Goal: Transaction & Acquisition: Download file/media

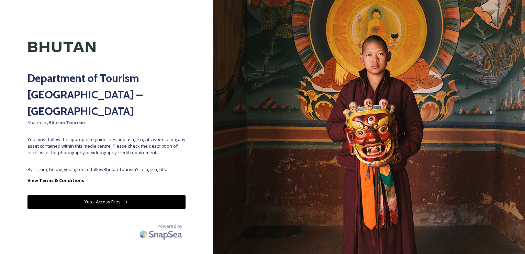
click at [119, 195] on button "Yes - Access Files" at bounding box center [106, 202] width 158 height 14
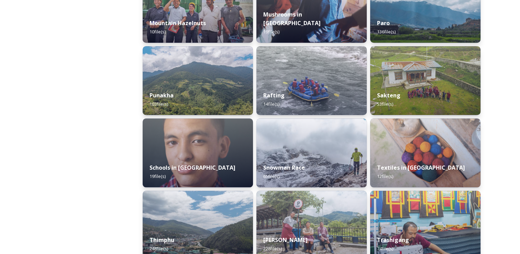
scroll to position [642, 0]
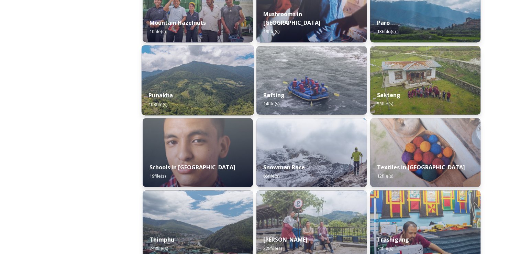
click at [179, 105] on div "Punakha 103 file(s)" at bounding box center [198, 99] width 112 height 31
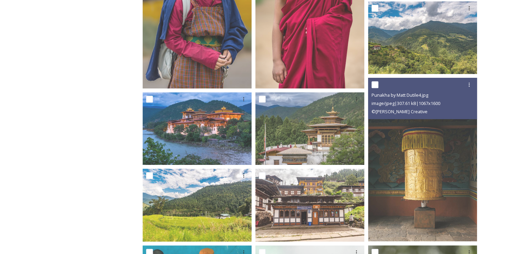
scroll to position [282, 0]
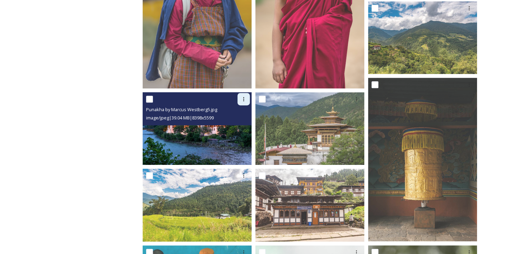
click at [241, 99] on icon at bounding box center [243, 98] width 5 height 5
click at [235, 131] on div "Download" at bounding box center [236, 127] width 28 height 13
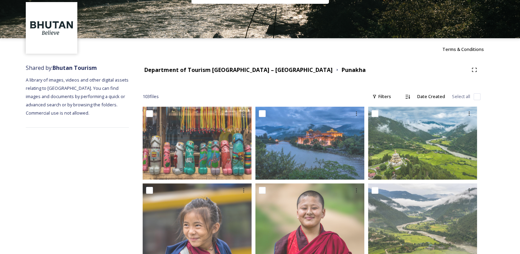
scroll to position [0, 0]
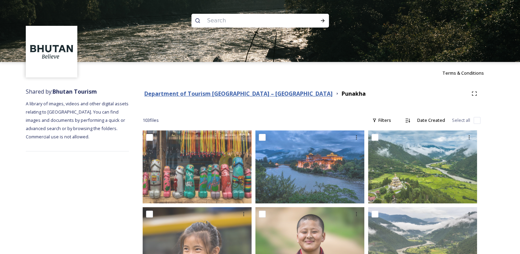
click at [210, 93] on strong "Department of Tourism [GEOGRAPHIC_DATA] – [GEOGRAPHIC_DATA]" at bounding box center [238, 94] width 188 height 8
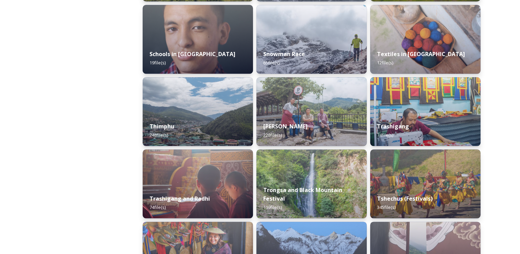
scroll to position [768, 0]
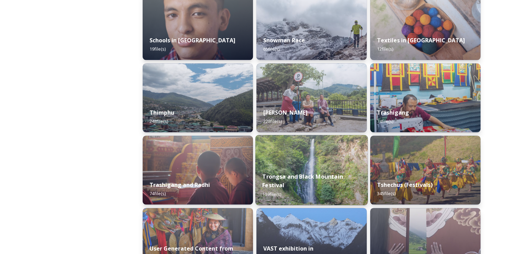
click at [296, 163] on img at bounding box center [311, 170] width 112 height 70
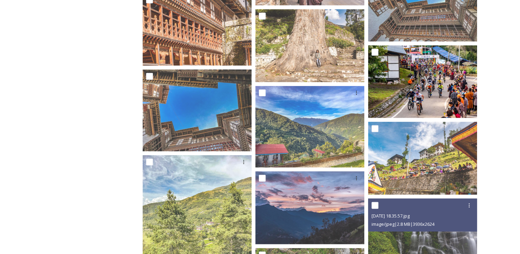
scroll to position [1650, 0]
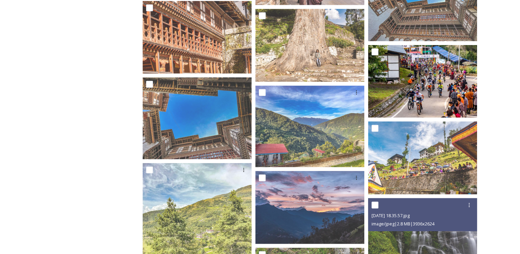
click at [381, 213] on span "[DATE] 18.35.57.jpg" at bounding box center [391, 215] width 38 height 6
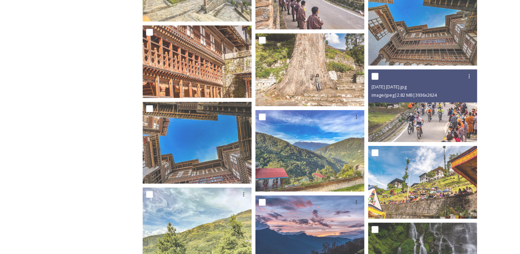
scroll to position [1626, 0]
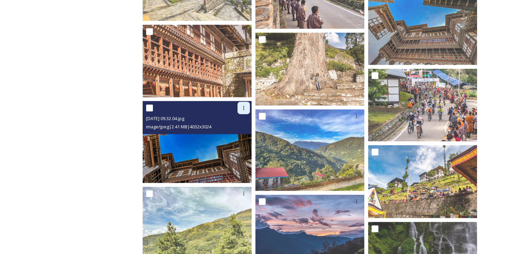
click at [243, 107] on icon at bounding box center [243, 107] width 5 height 5
click at [238, 138] on span "Download" at bounding box center [235, 136] width 21 height 7
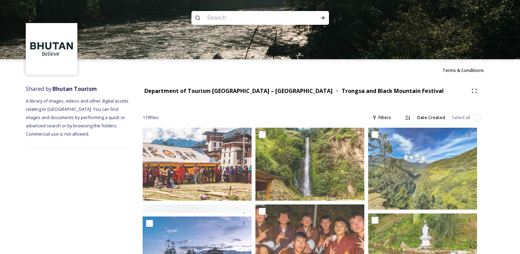
scroll to position [0, 0]
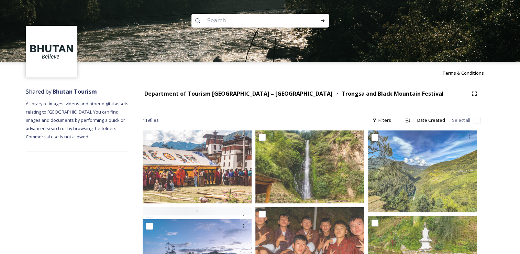
click at [220, 89] on div "Department of Tourism [GEOGRAPHIC_DATA] – [GEOGRAPHIC_DATA] Trongsa and Black M…" at bounding box center [312, 93] width 338 height 12
click at [220, 91] on strong "Department of Tourism [GEOGRAPHIC_DATA] – [GEOGRAPHIC_DATA]" at bounding box center [238, 94] width 188 height 8
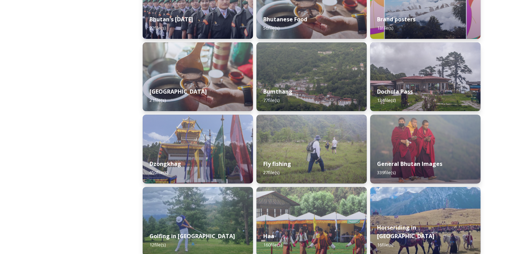
scroll to position [199, 0]
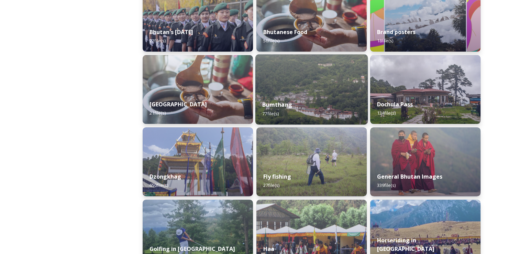
click at [300, 97] on div "Bumthang 77 file(s)" at bounding box center [311, 108] width 112 height 31
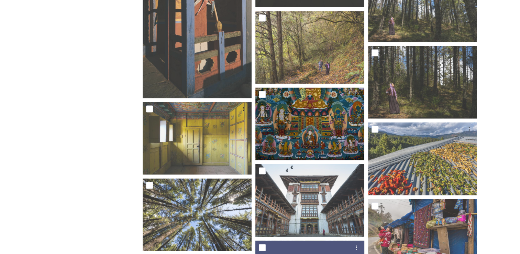
scroll to position [1197, 0]
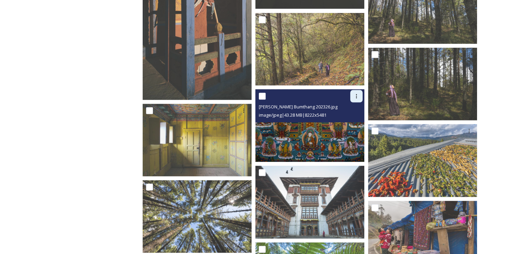
click at [355, 99] on div at bounding box center [356, 96] width 12 height 12
click at [352, 124] on span "Download" at bounding box center [348, 124] width 21 height 7
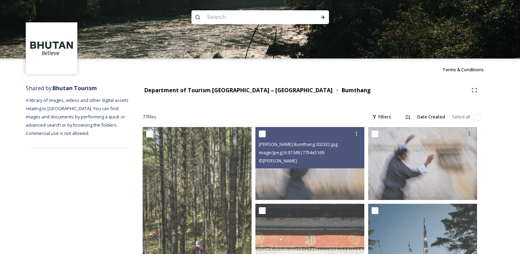
scroll to position [0, 0]
